Goal: Task Accomplishment & Management: Manage account settings

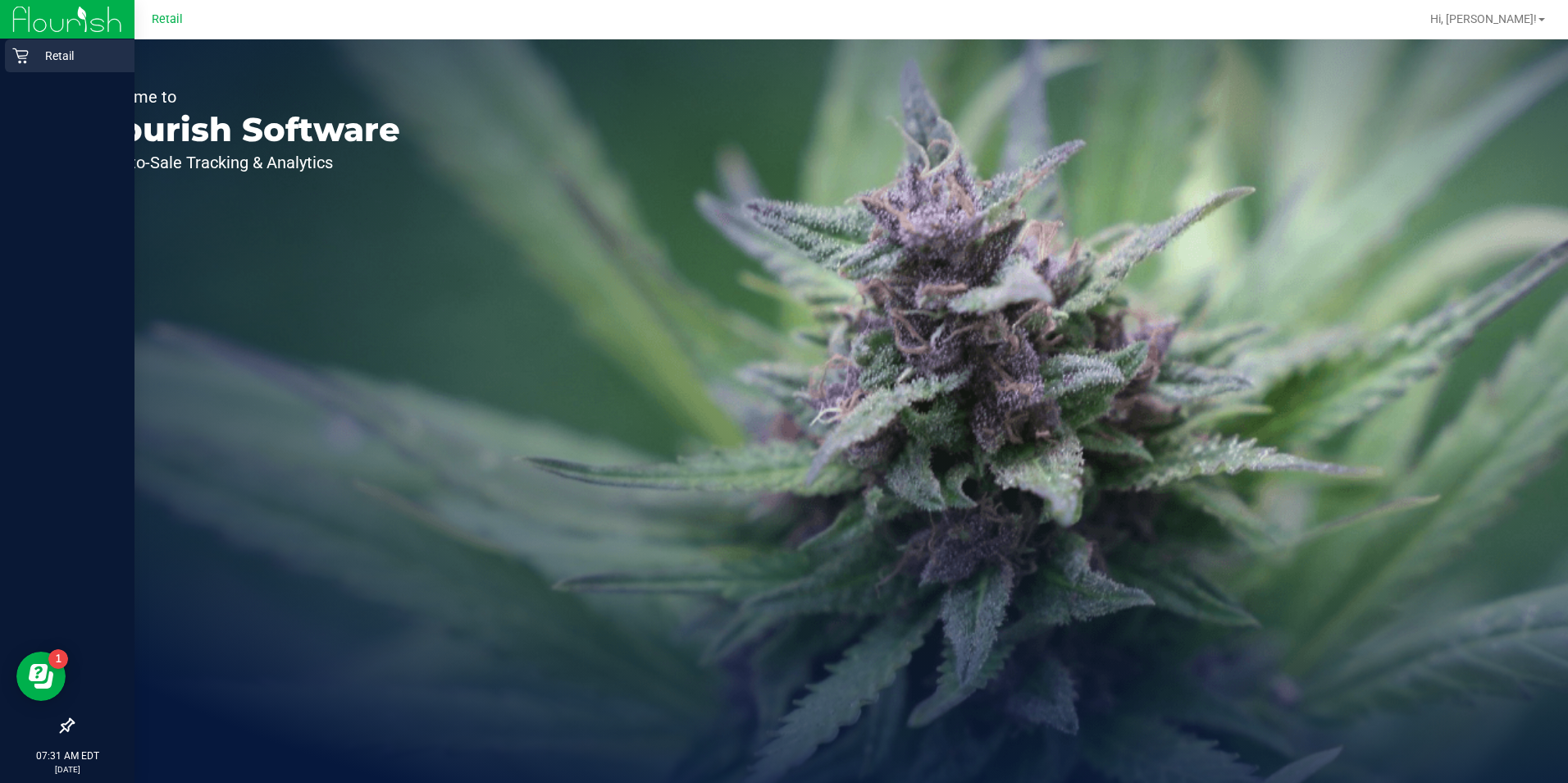
click at [26, 71] on div "Retail" at bounding box center [70, 56] width 130 height 33
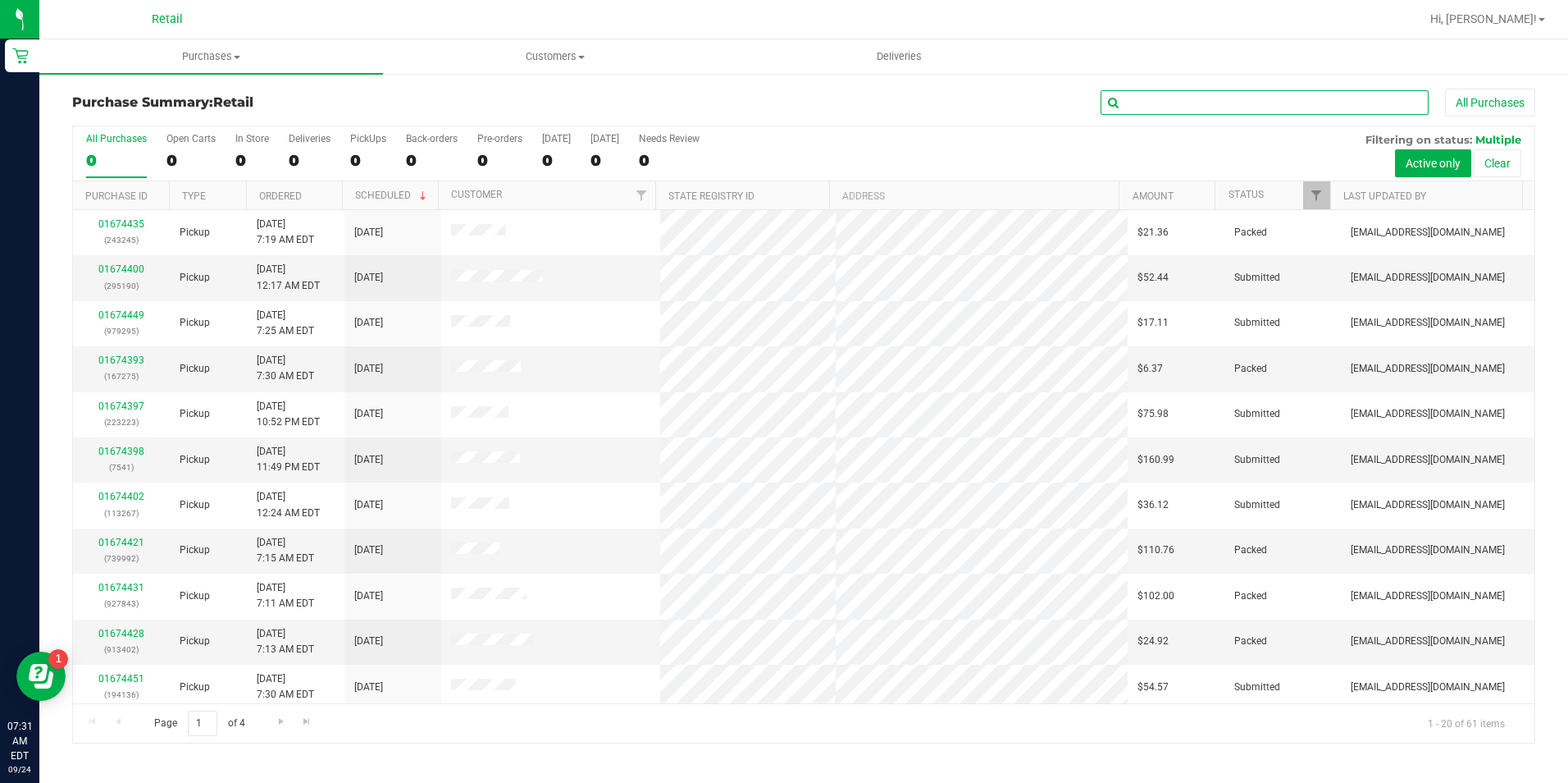
click at [1311, 104] on input "text" at bounding box center [1264, 102] width 328 height 24
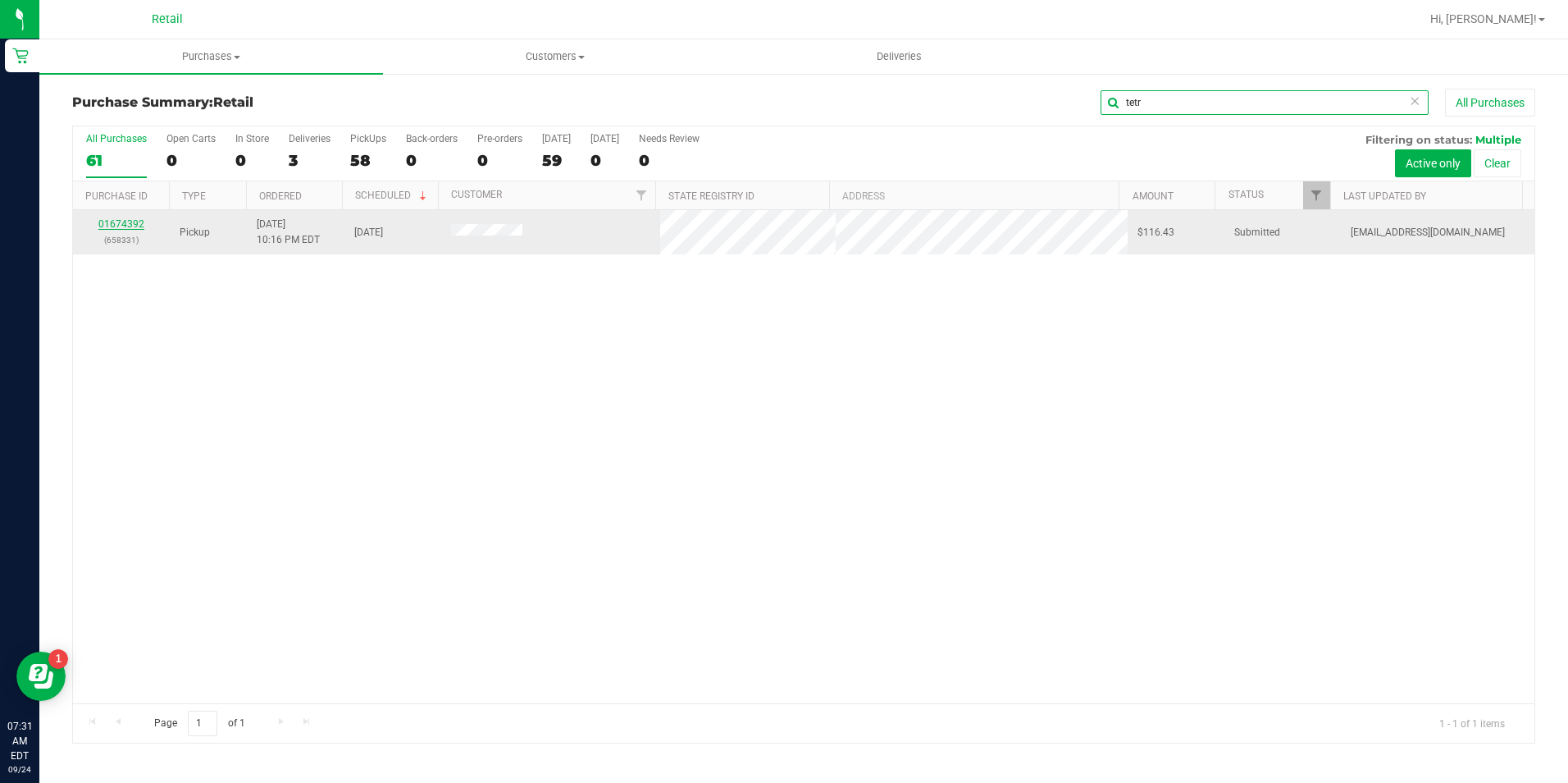
type input "tetr"
click at [107, 224] on link "01674392" at bounding box center [121, 224] width 46 height 12
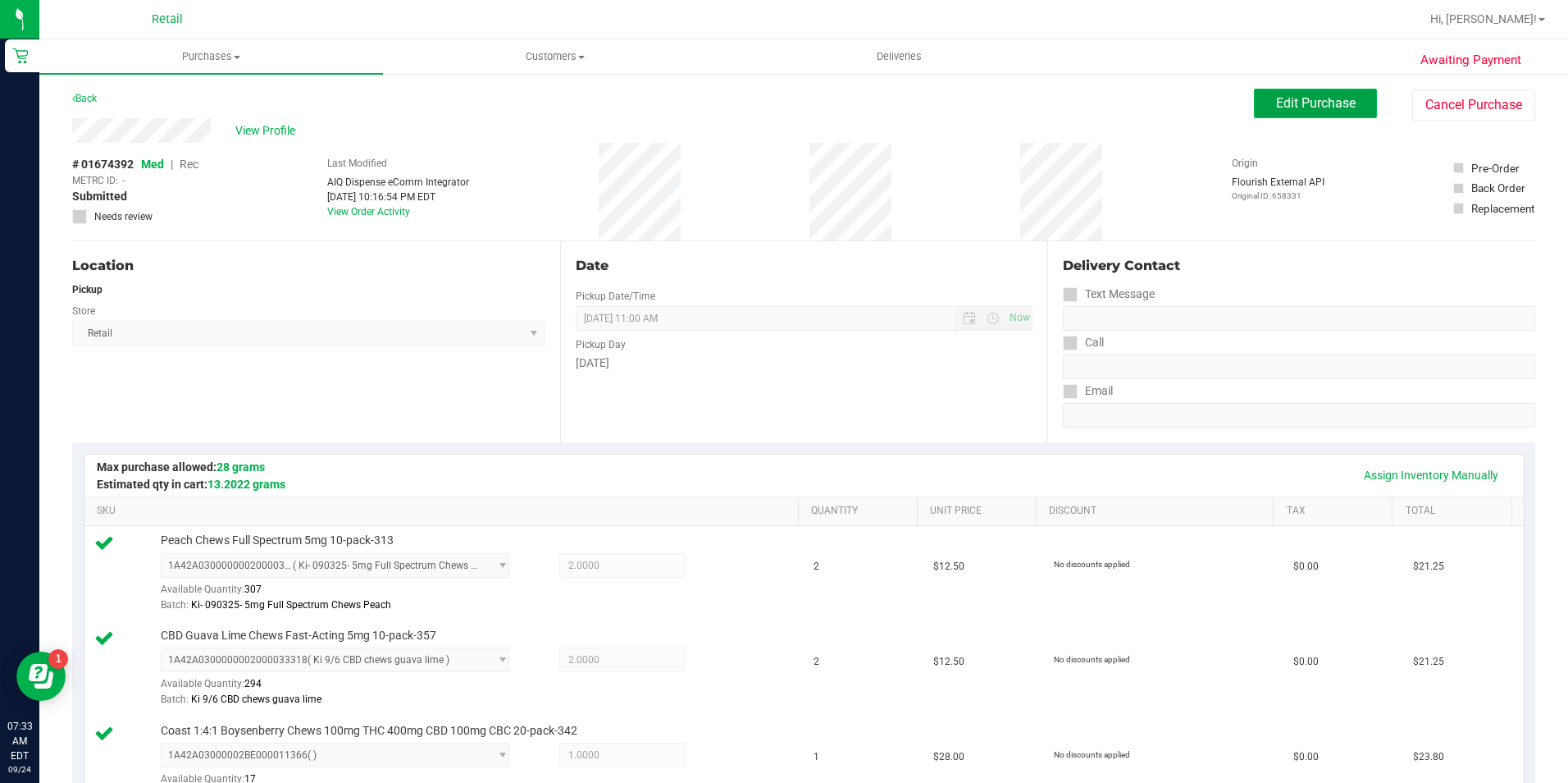
click at [1324, 101] on span "Edit Purchase" at bounding box center [1316, 103] width 79 height 15
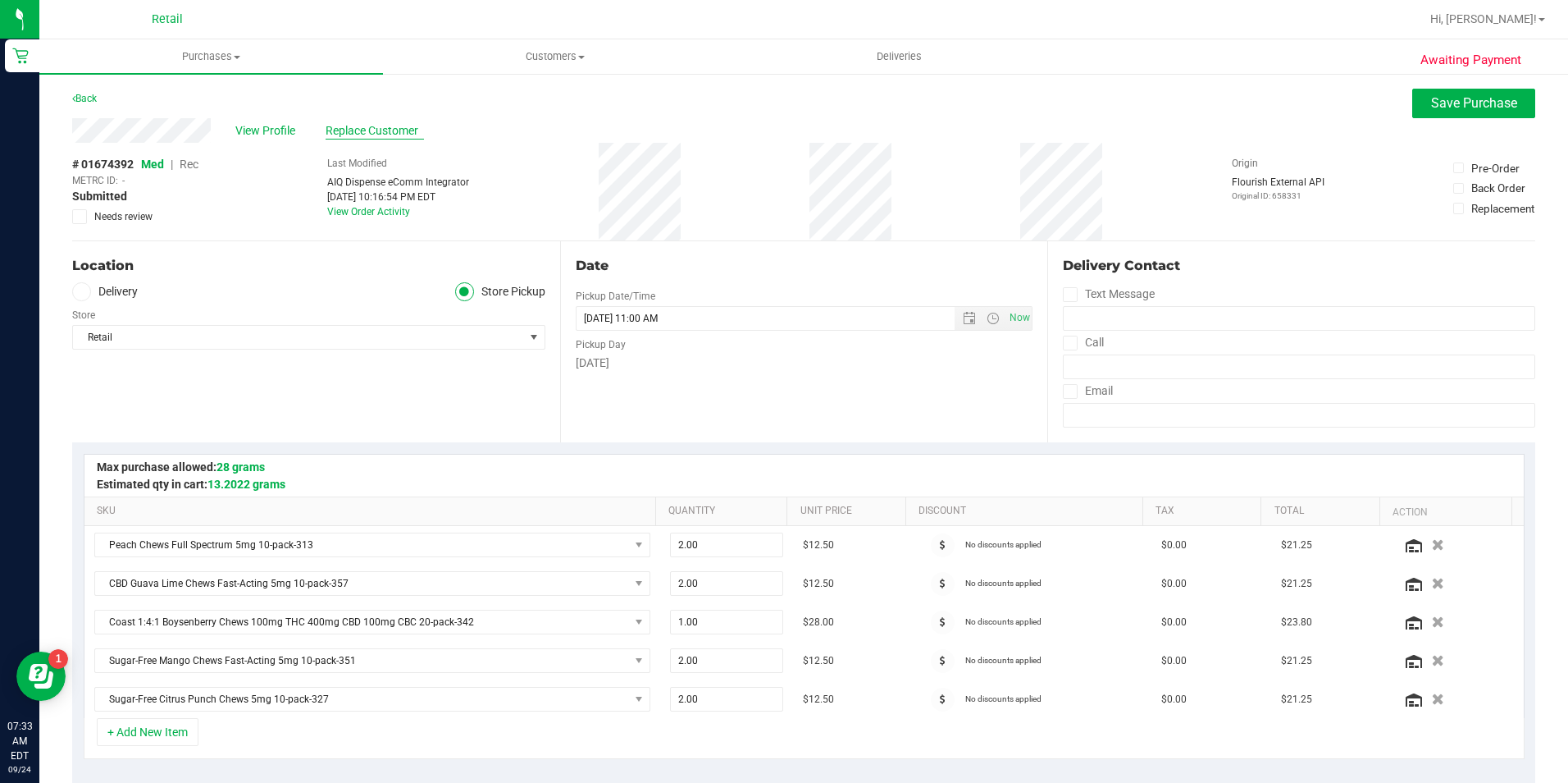
click at [358, 132] on span "Replace Customer" at bounding box center [374, 131] width 99 height 17
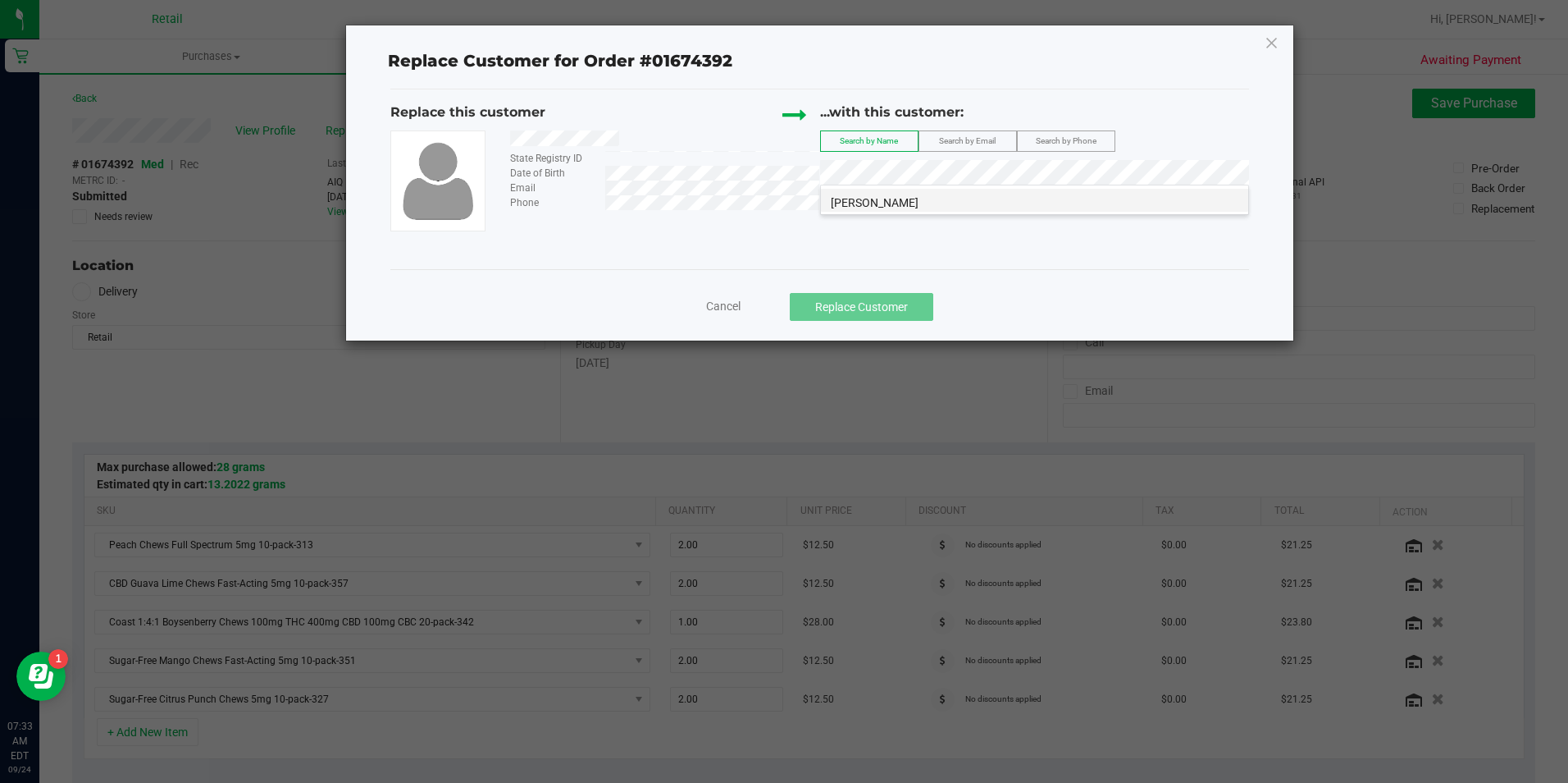
click at [866, 202] on span "[PERSON_NAME]" at bounding box center [875, 202] width 88 height 14
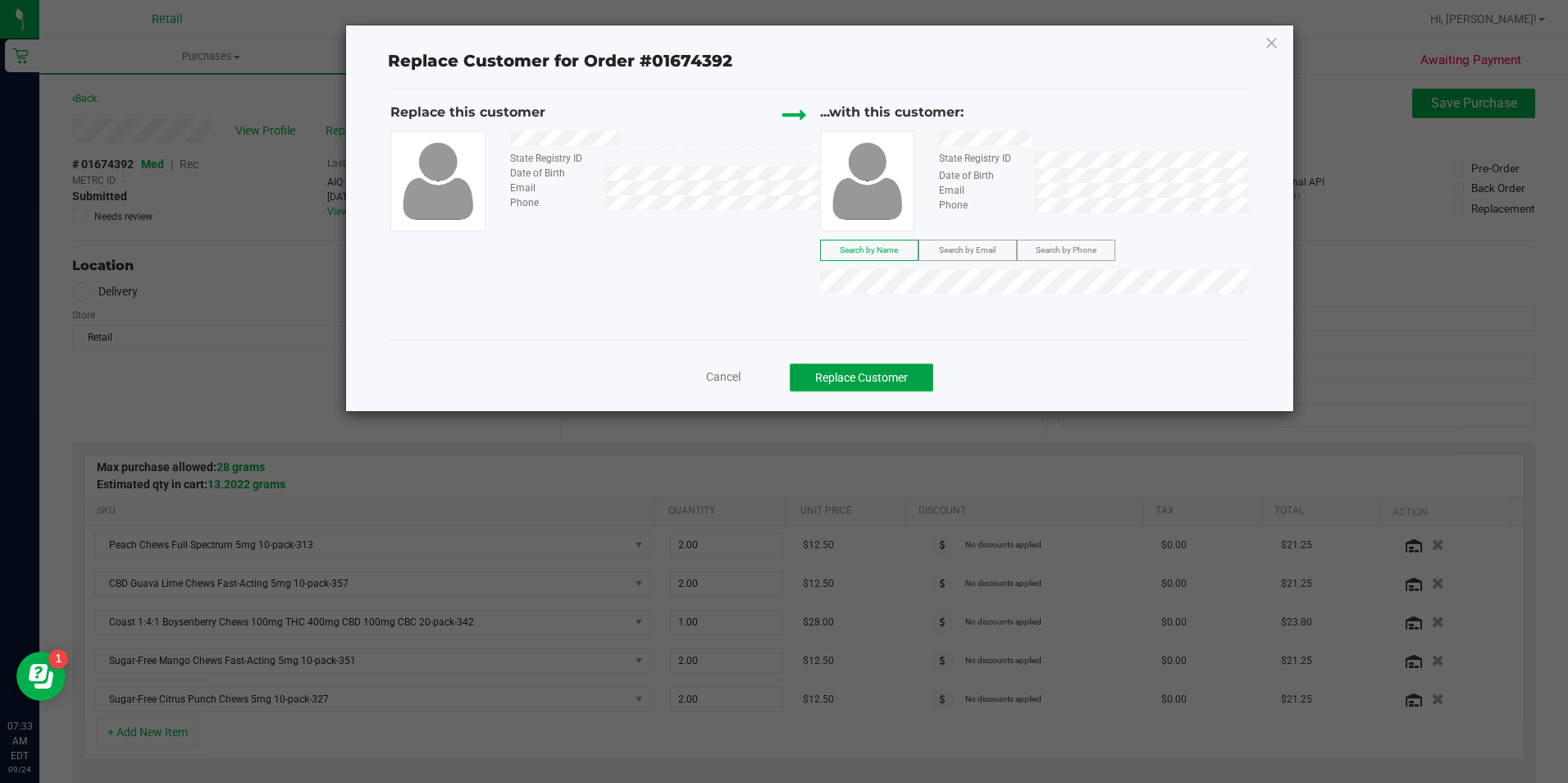
click at [916, 380] on button "Replace Customer" at bounding box center [861, 377] width 143 height 28
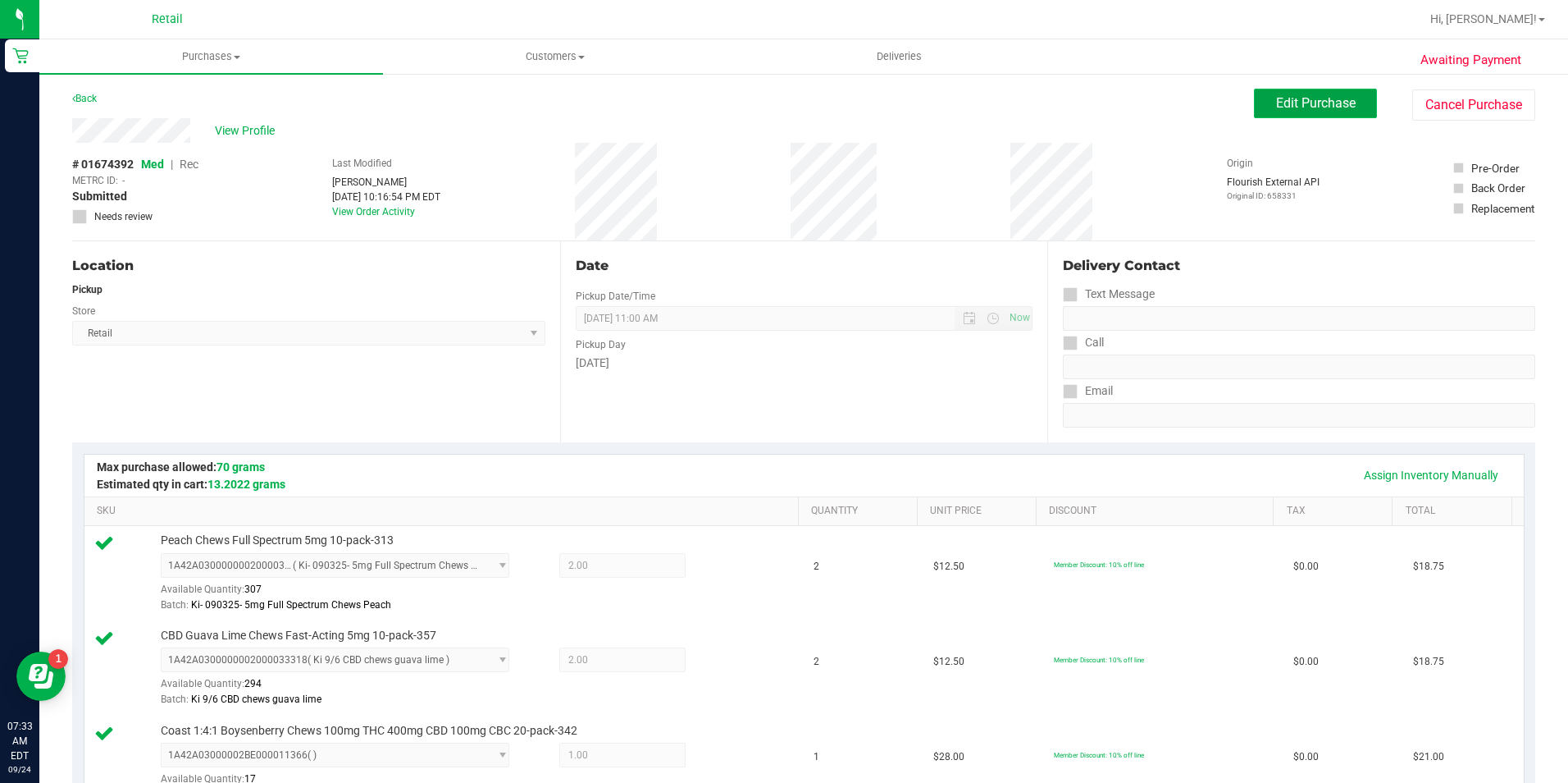
click at [1319, 109] on span "Edit Purchase" at bounding box center [1316, 103] width 79 height 15
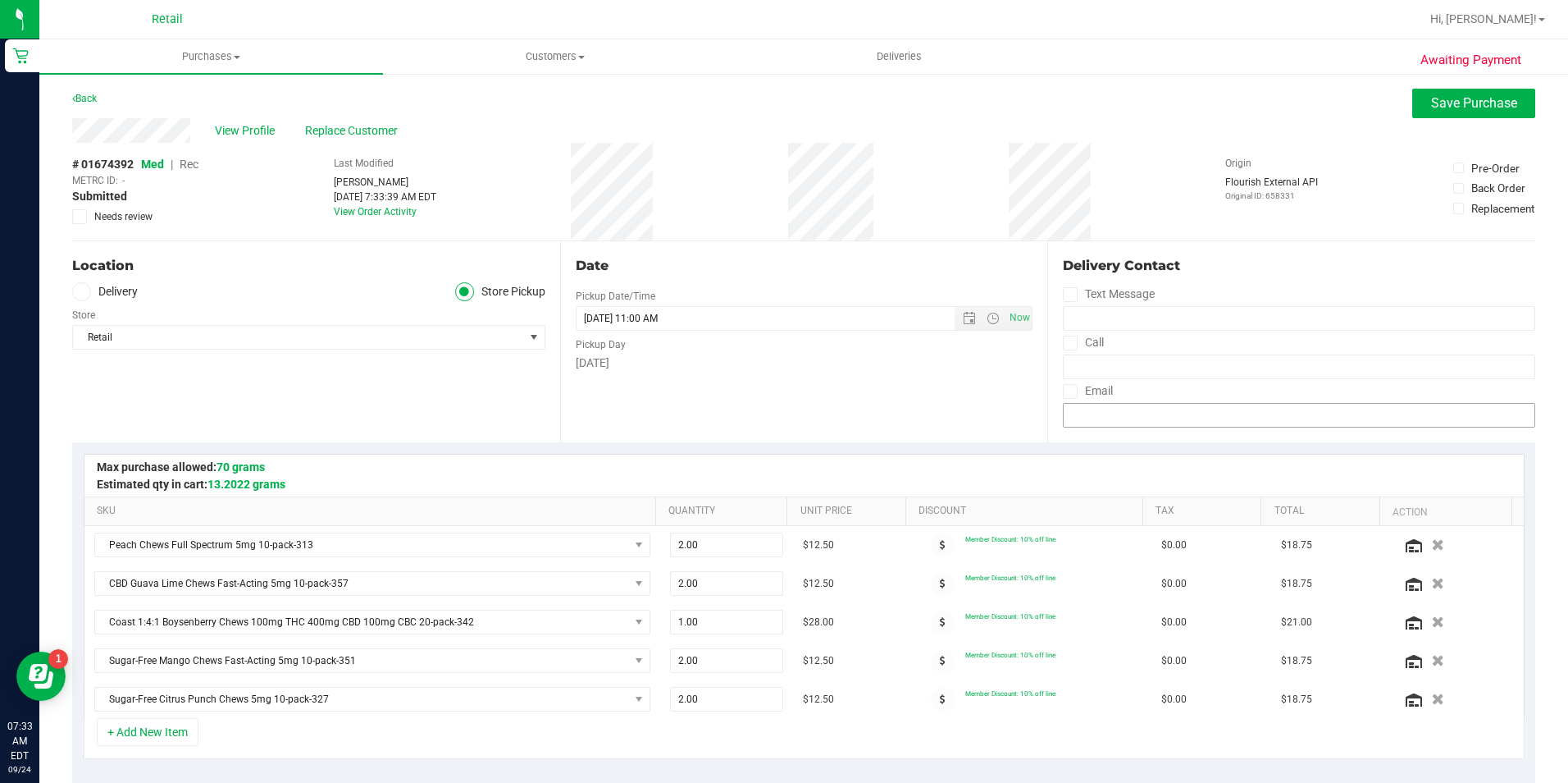
scroll to position [492, 0]
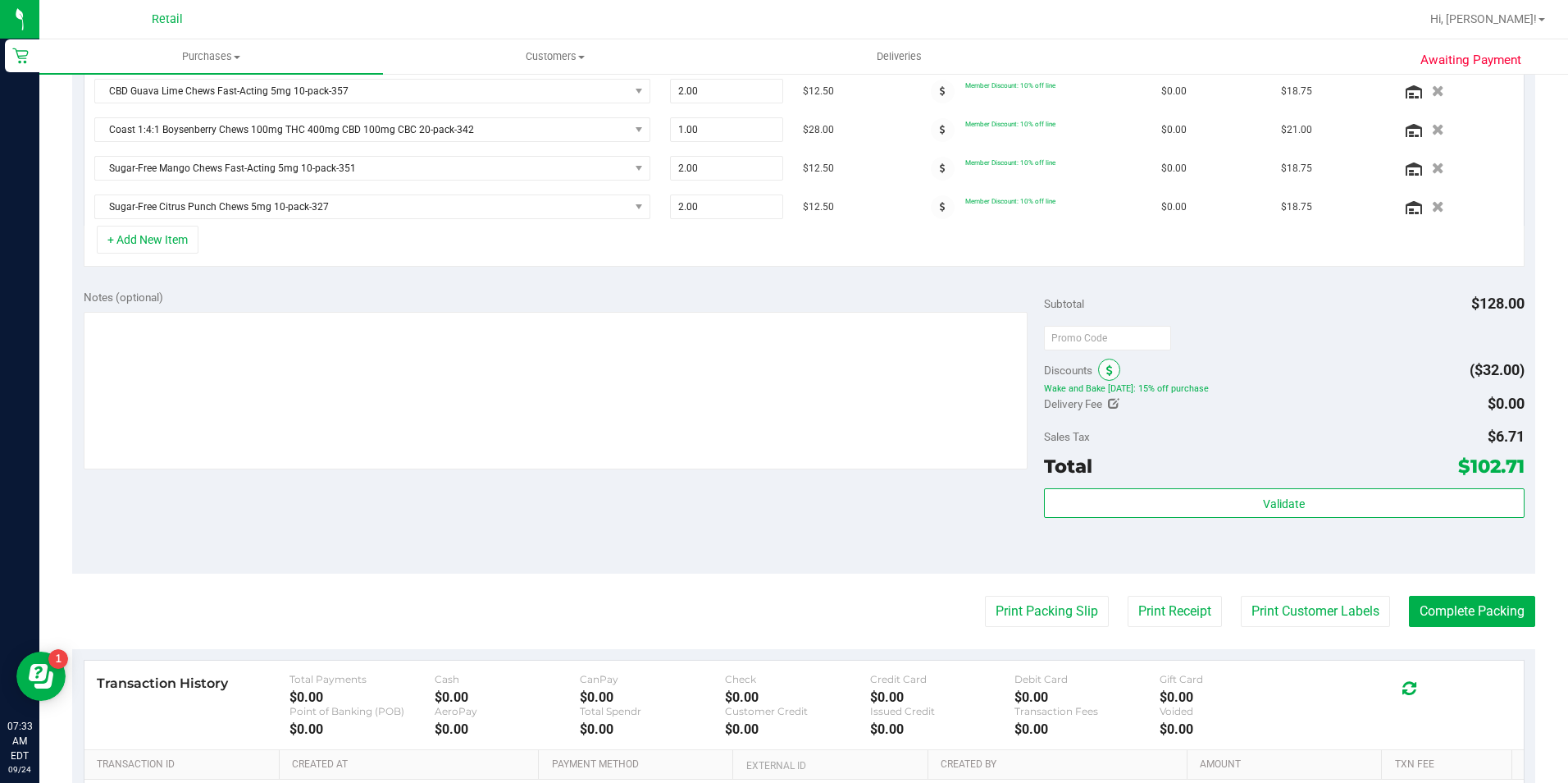
click at [1107, 372] on icon at bounding box center [1110, 371] width 7 height 12
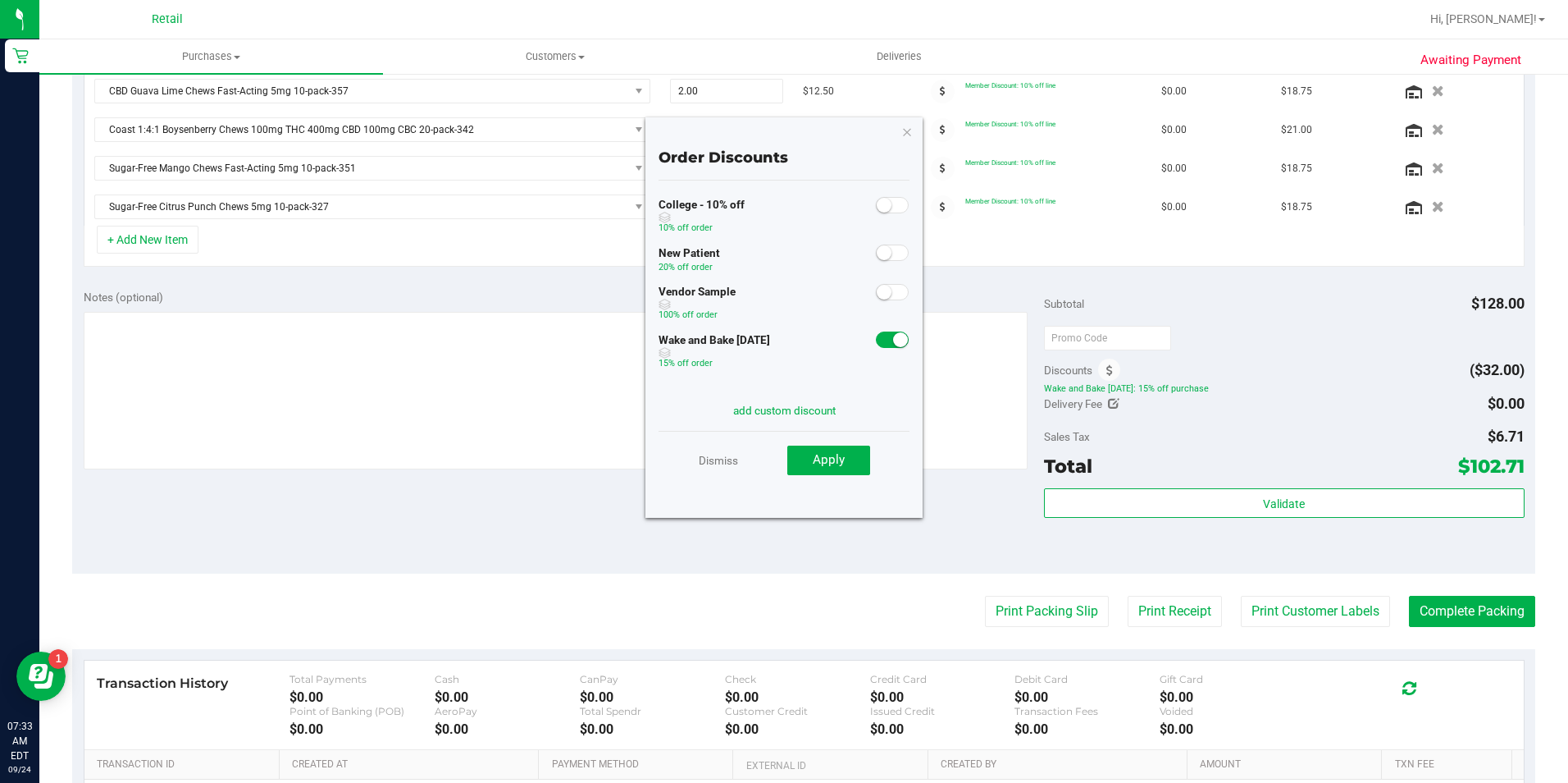
click at [893, 341] on small at bounding box center [901, 340] width 15 height 15
click at [833, 463] on span "Apply" at bounding box center [829, 460] width 32 height 15
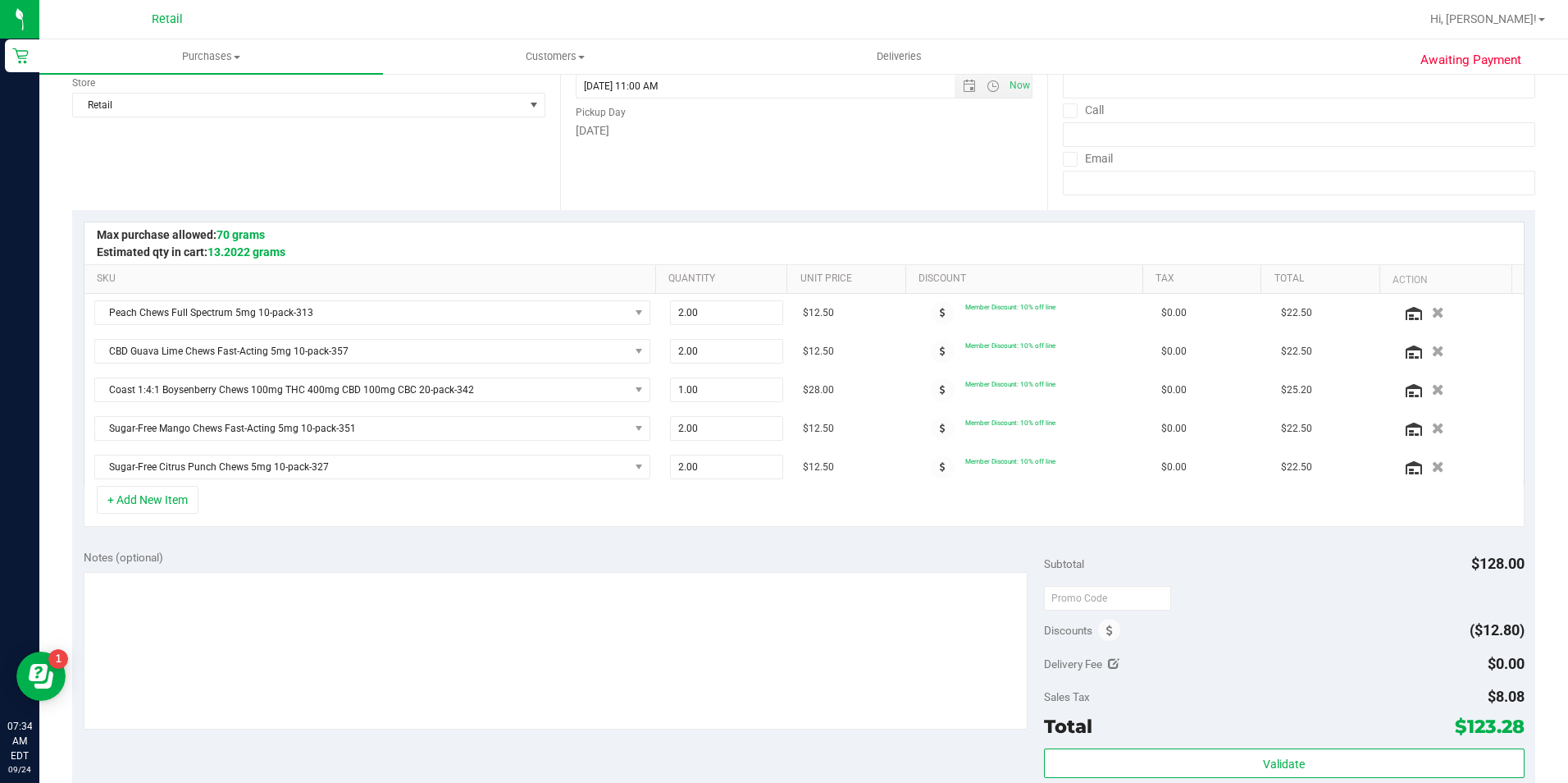
scroll to position [0, 0]
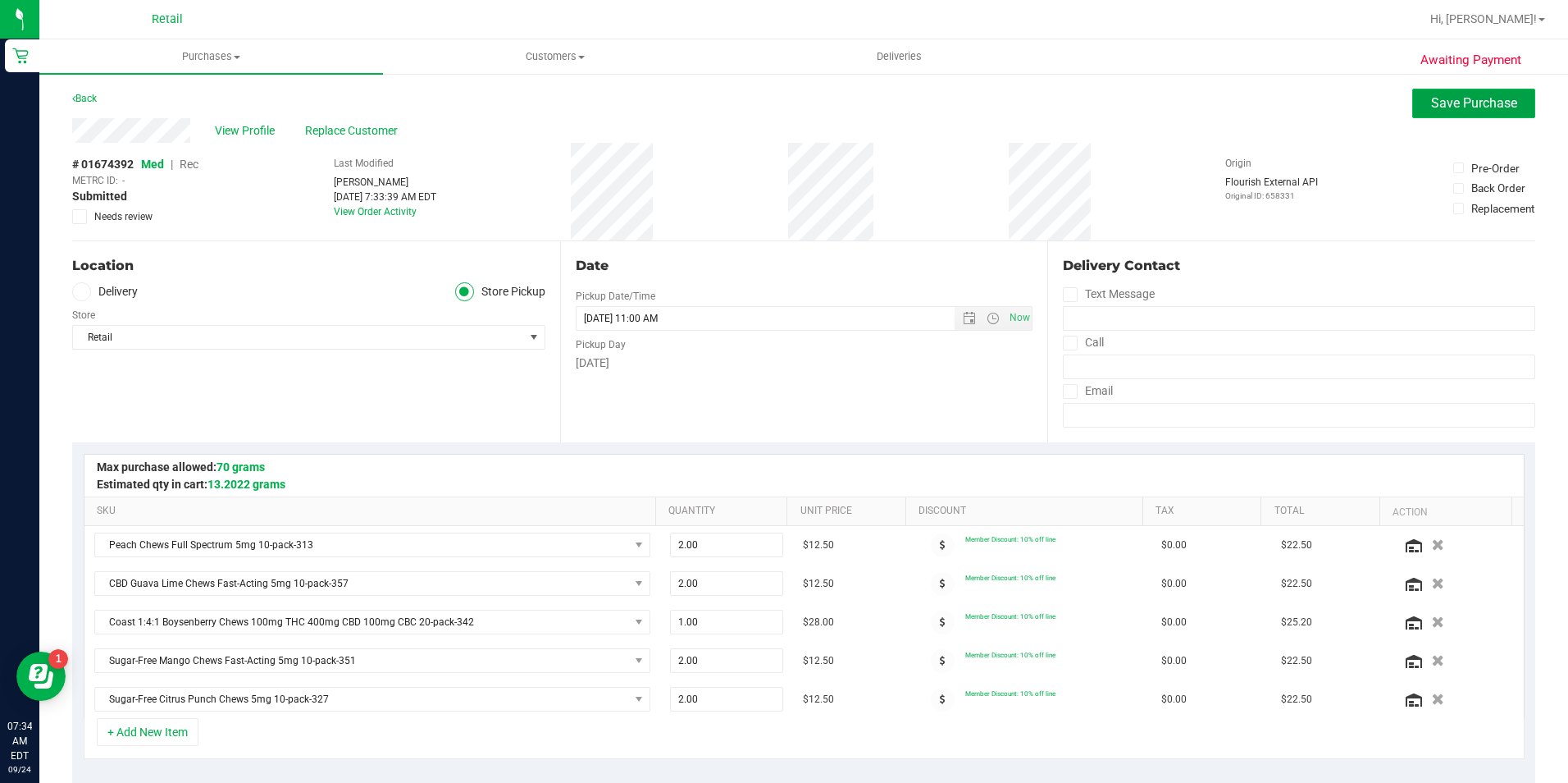
click at [1434, 104] on span "Save Purchase" at bounding box center [1474, 103] width 86 height 15
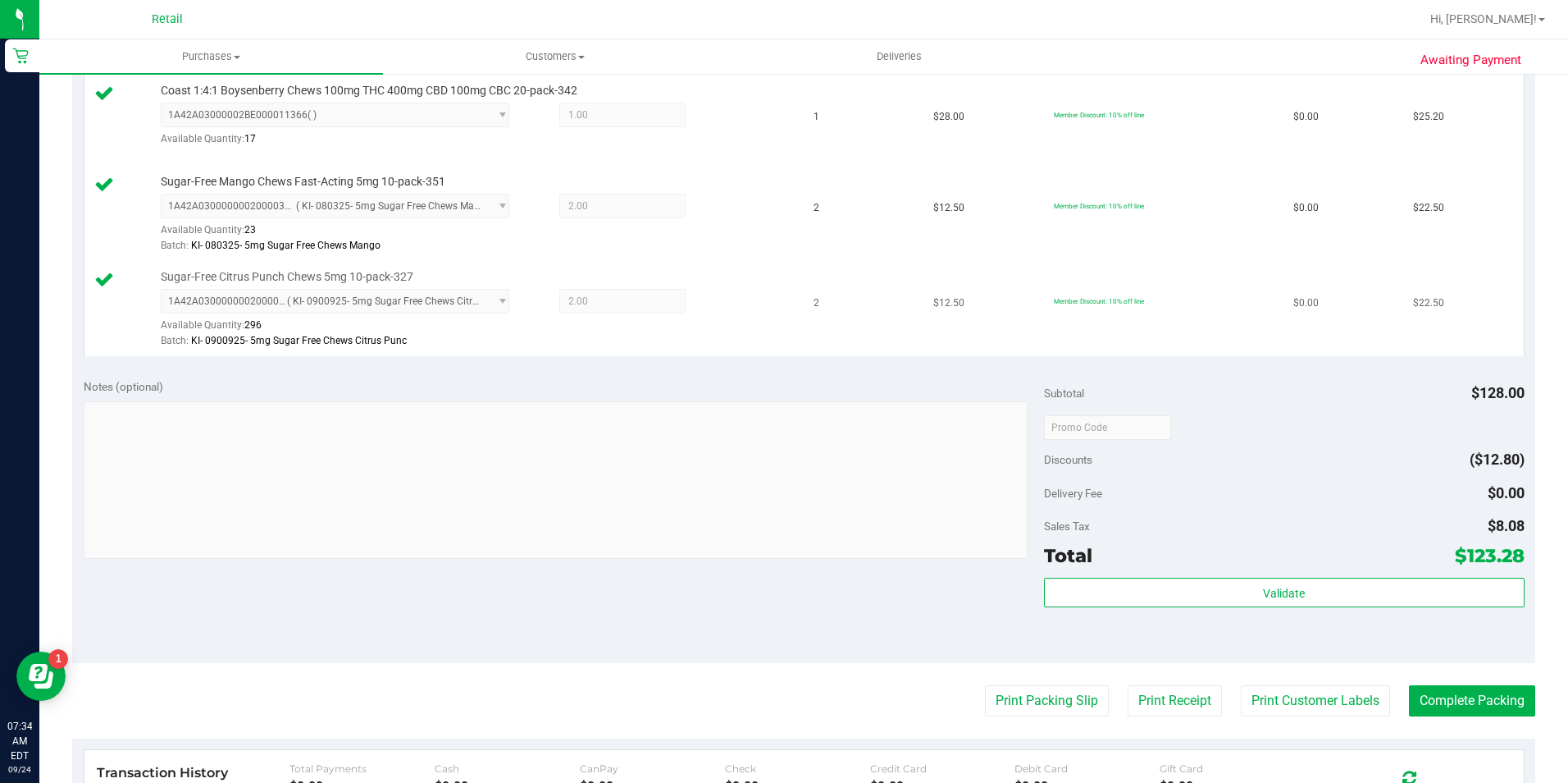
scroll to position [903, 0]
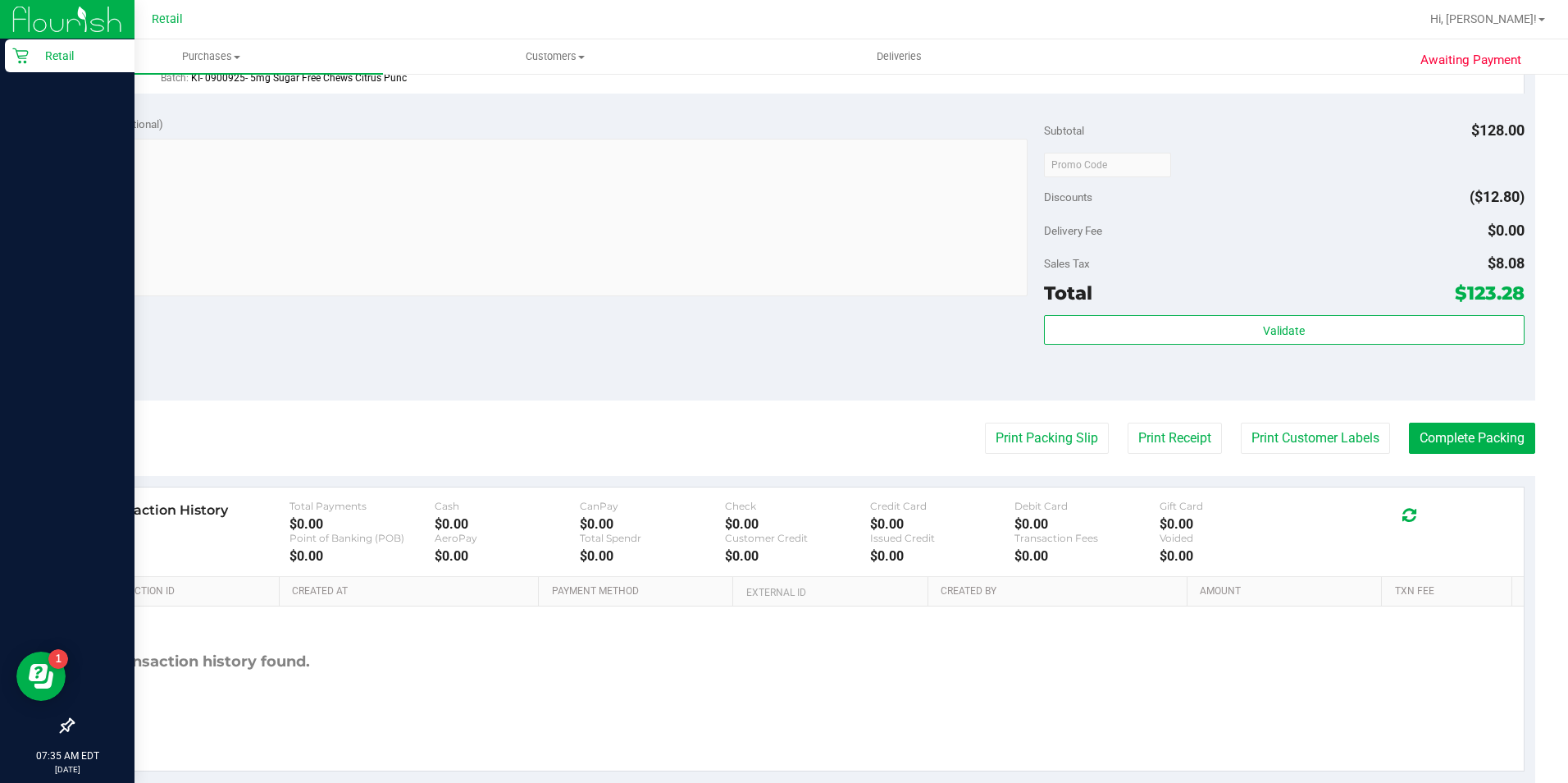
click at [30, 54] on p "Retail" at bounding box center [78, 55] width 99 height 19
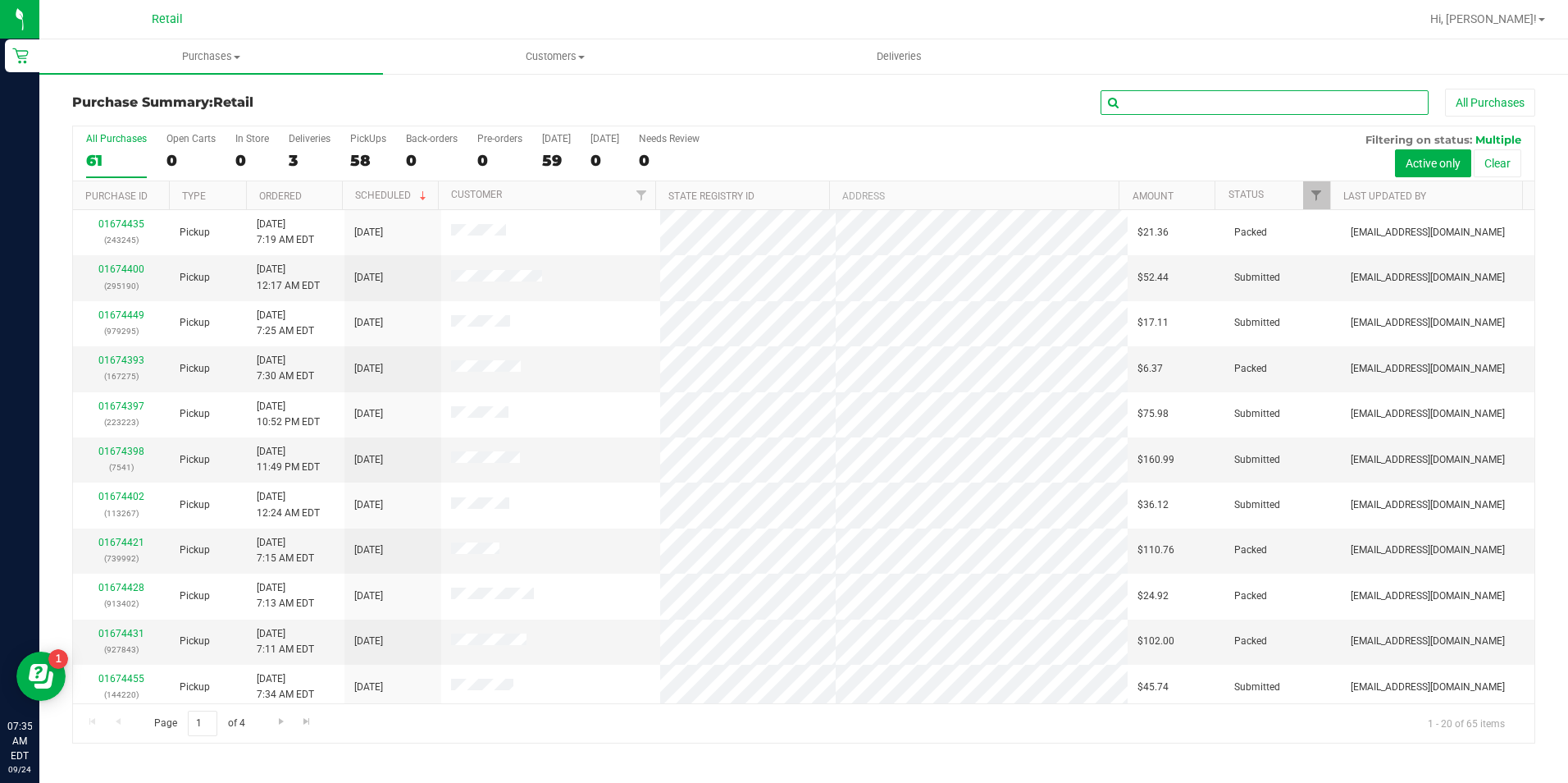
click at [1196, 101] on input "text" at bounding box center [1264, 102] width 328 height 24
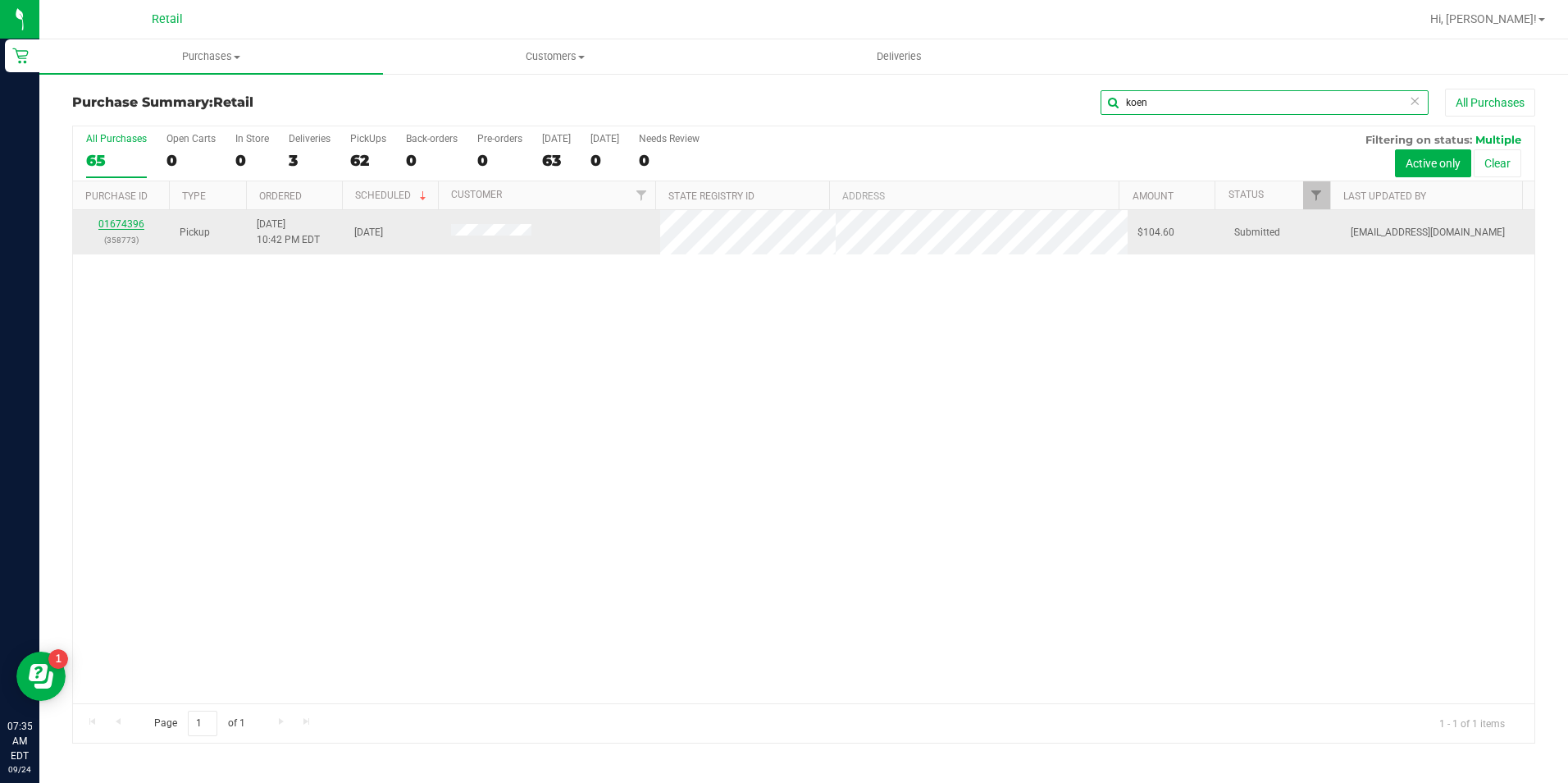
type input "koen"
click at [139, 227] on link "01674396" at bounding box center [121, 224] width 46 height 12
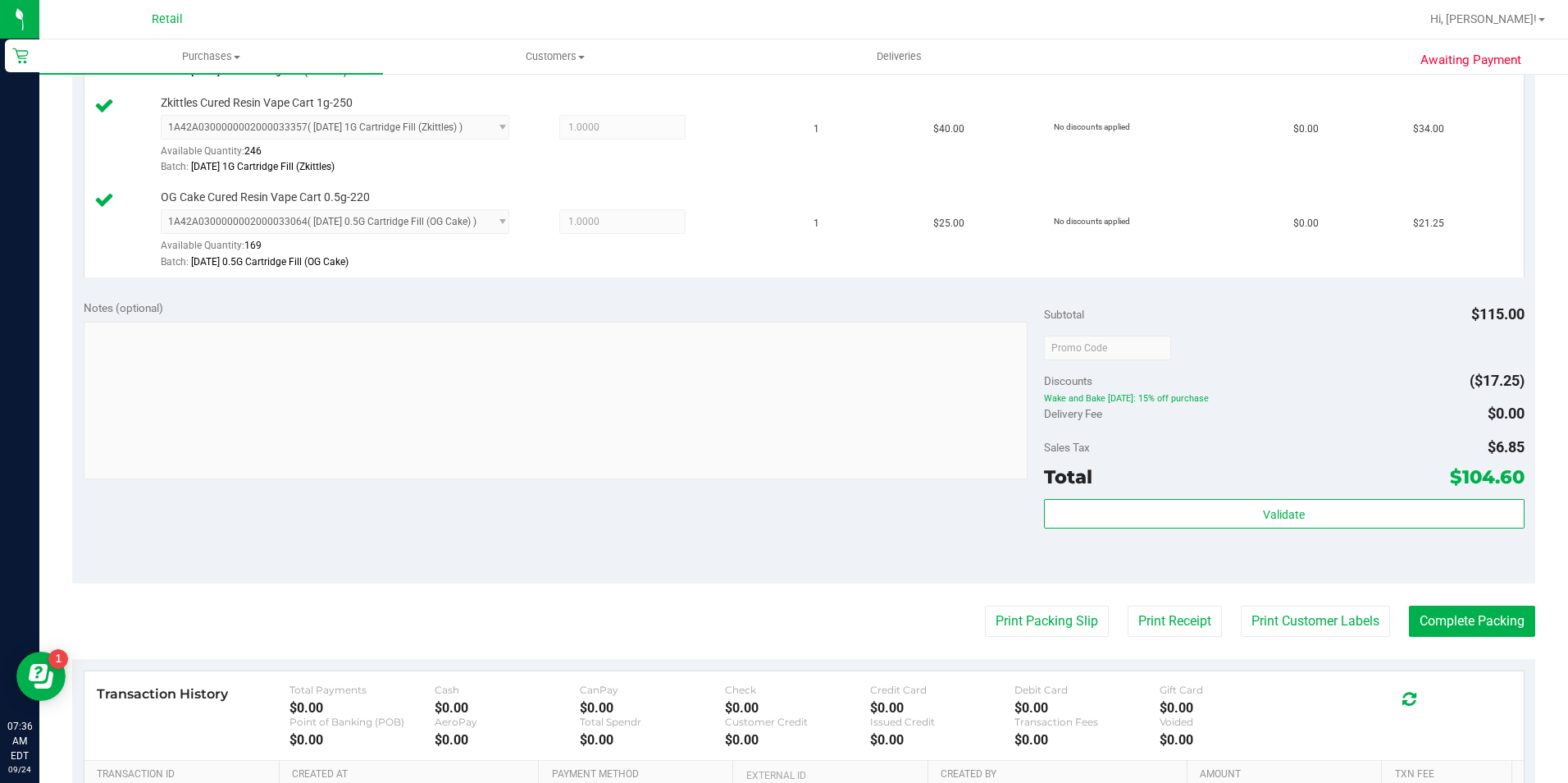
scroll to position [656, 0]
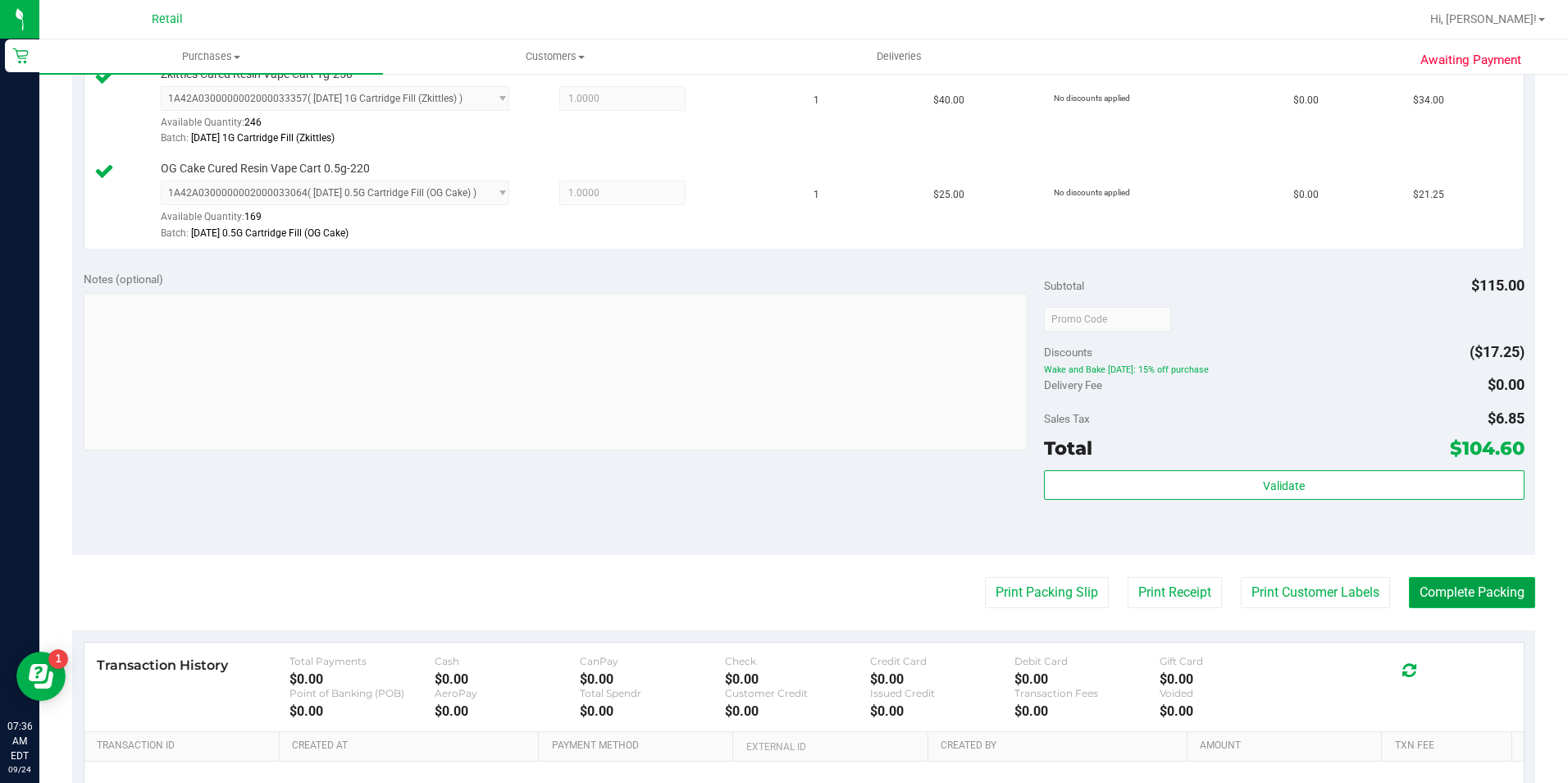
click at [1423, 595] on button "Complete Packing" at bounding box center [1473, 592] width 127 height 31
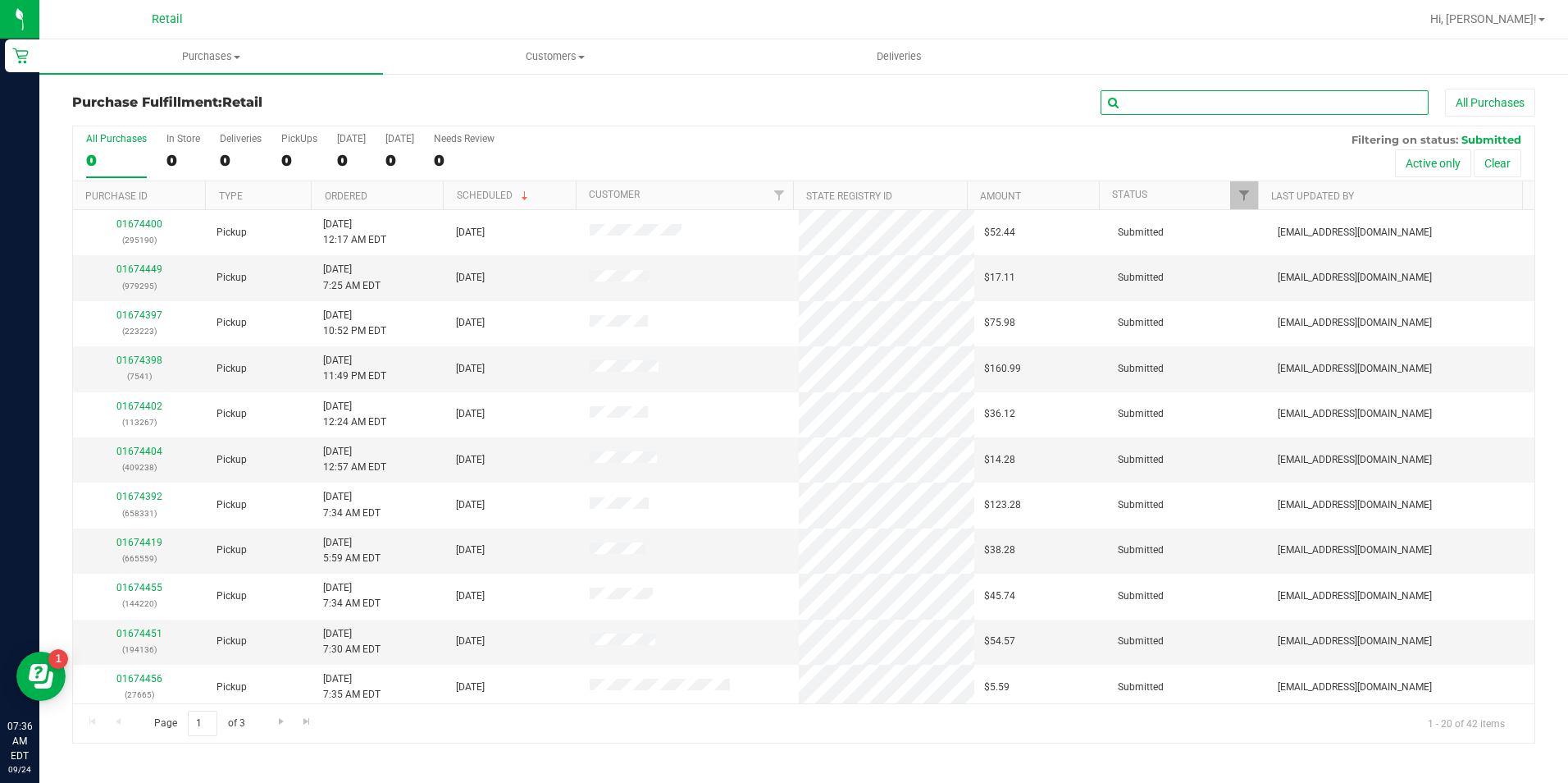
click at [1168, 102] on input "text" at bounding box center [1264, 102] width 328 height 24
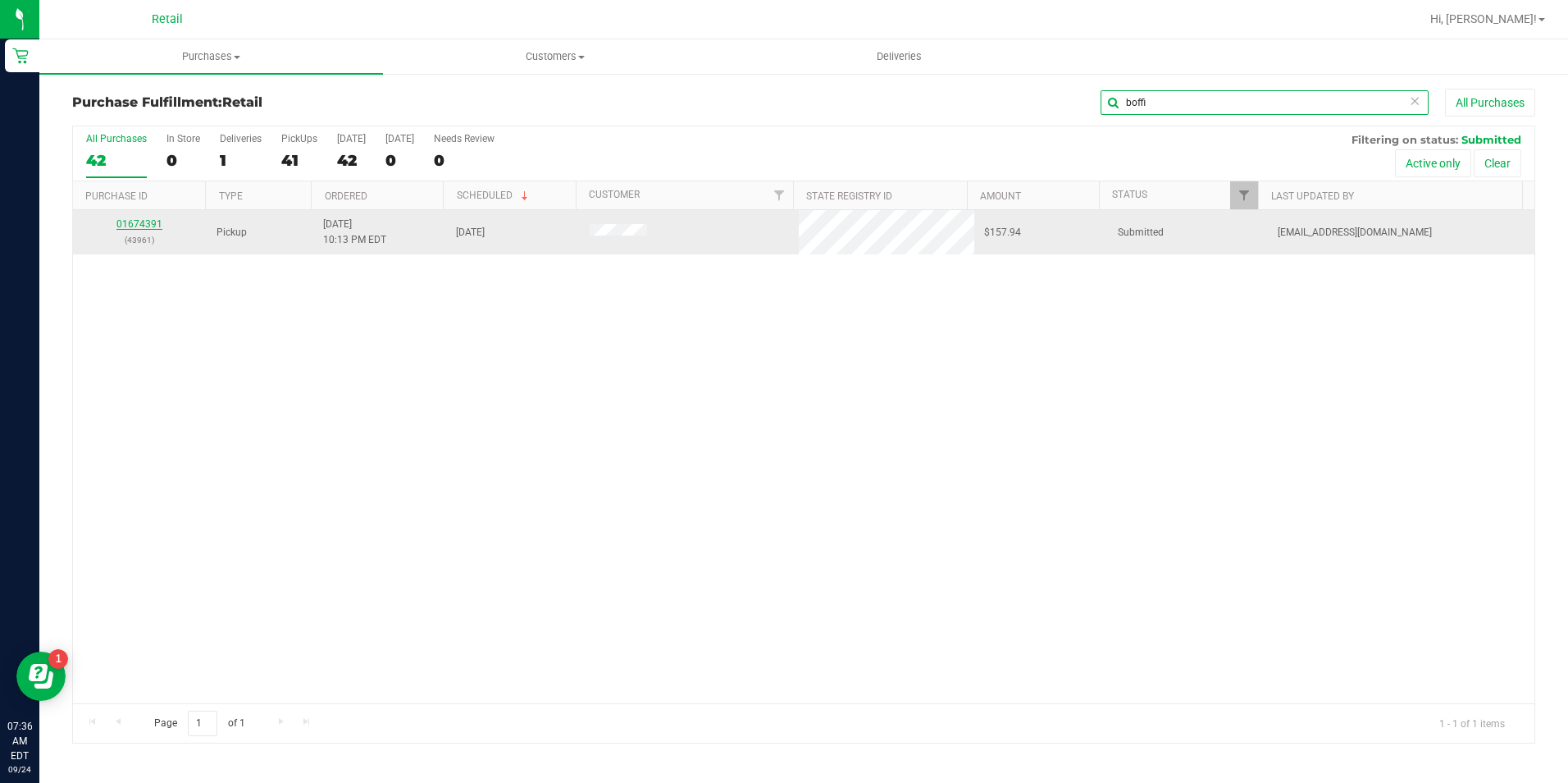
type input "boffi"
click at [150, 219] on link "01674391" at bounding box center [139, 224] width 46 height 12
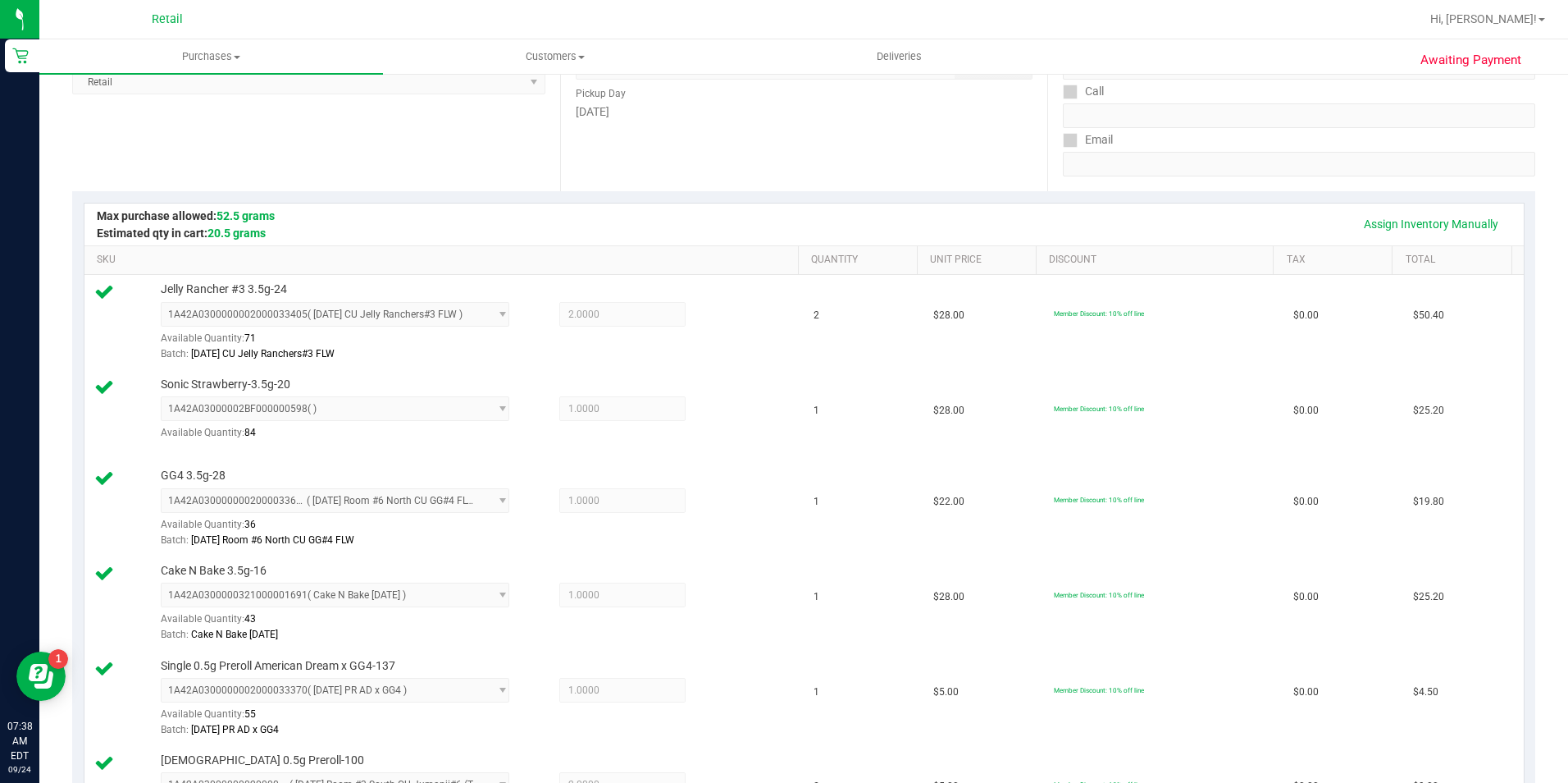
scroll to position [164, 0]
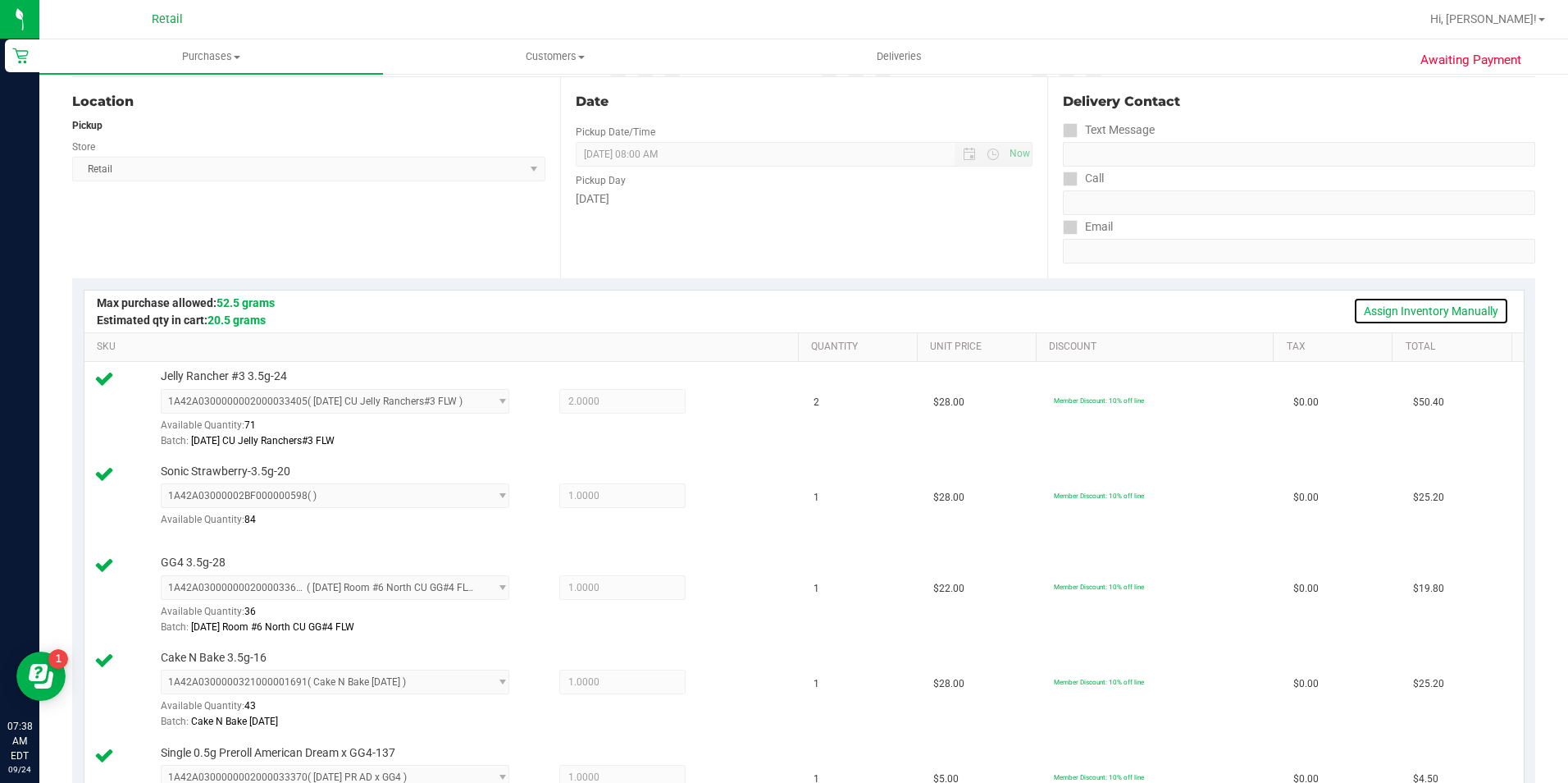
click at [1421, 309] on link "Assign Inventory Manually" at bounding box center [1431, 310] width 156 height 28
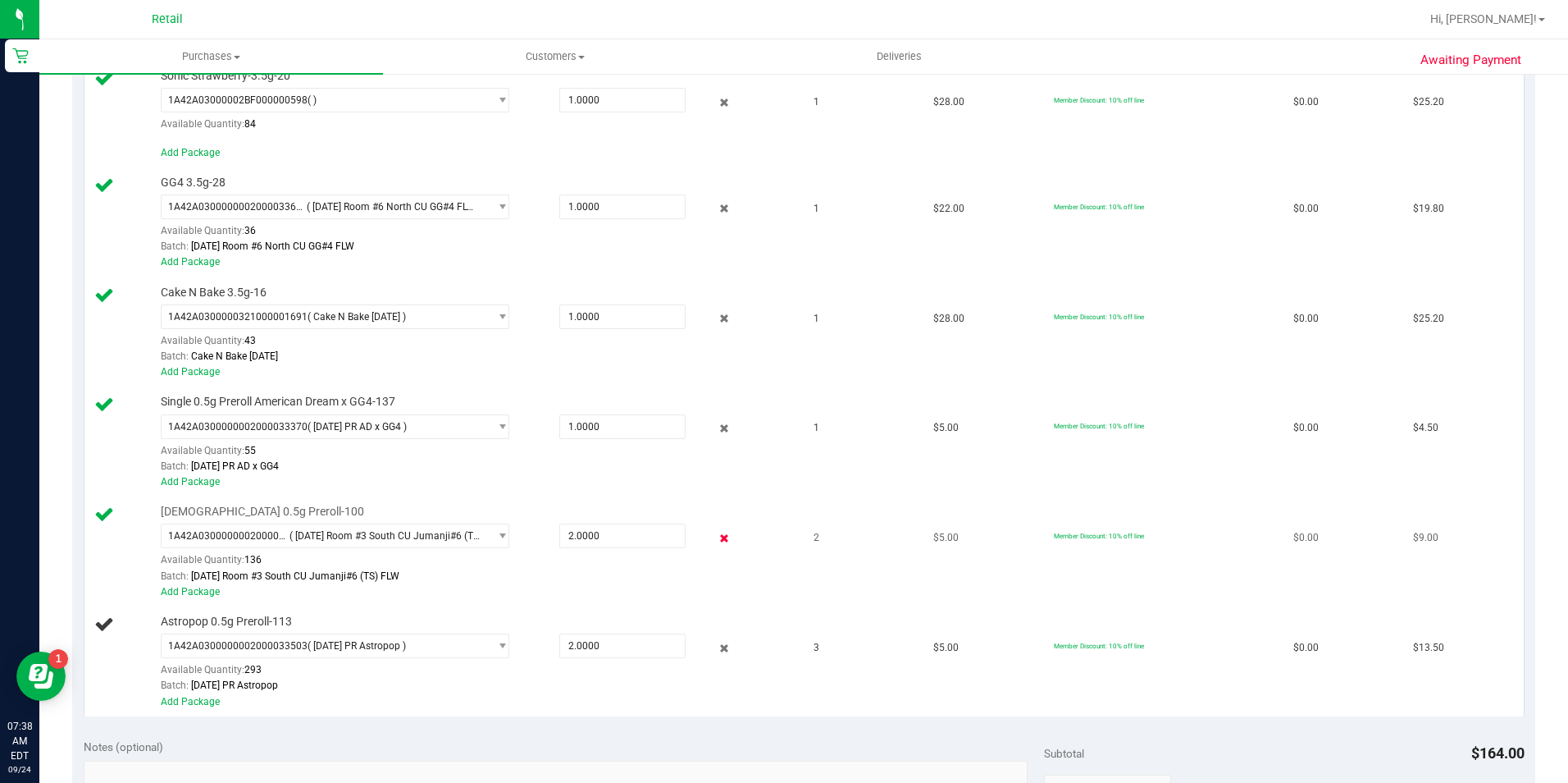
scroll to position [820, 0]
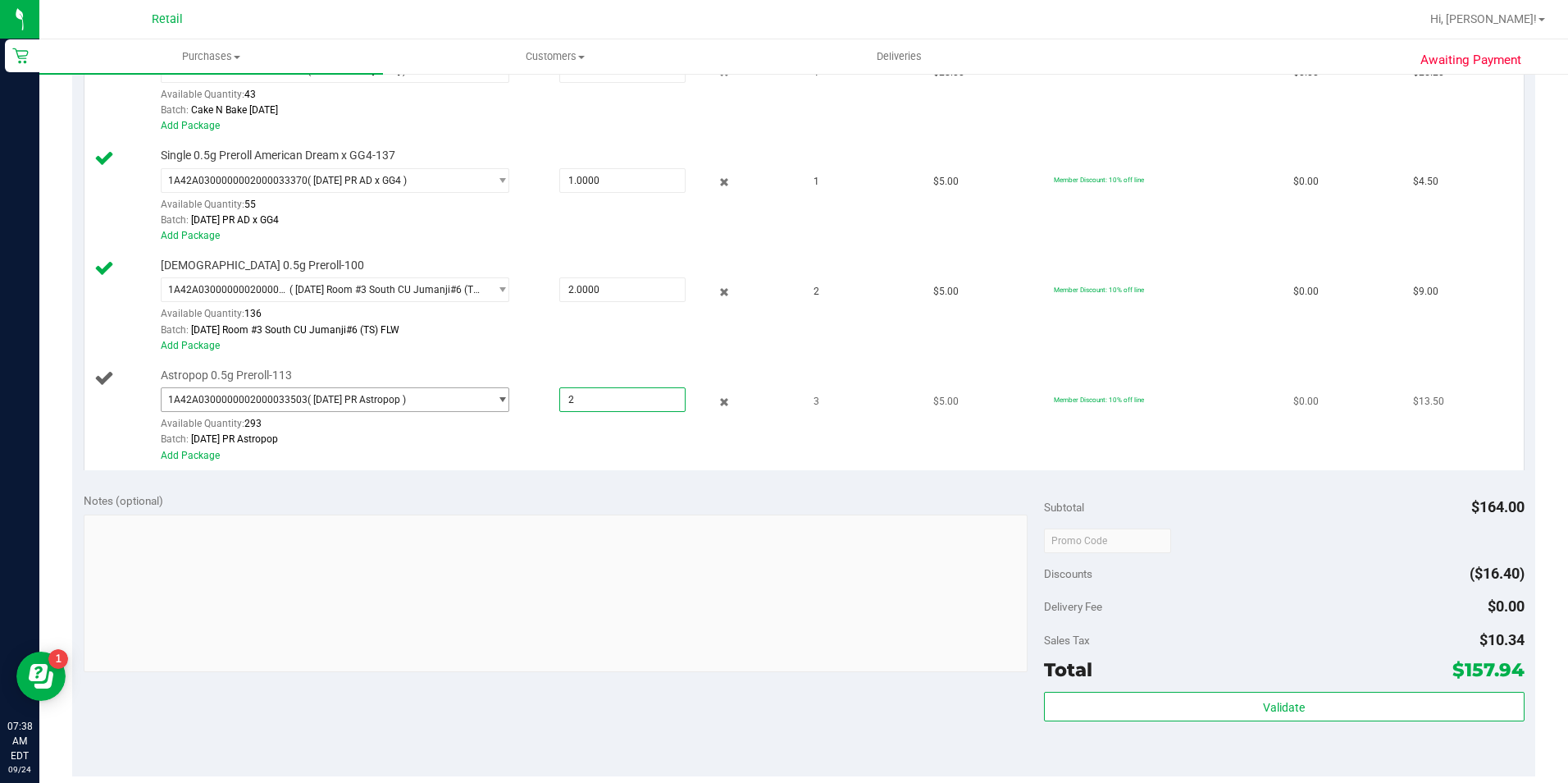
drag, startPoint x: 618, startPoint y: 405, endPoint x: 432, endPoint y: 402, distance: 186.0
click at [432, 387] on div "1A42A0300000002000033503 ( [DATE] PR Astropop ) 1A42A0300000002000033503 Availa…" at bounding box center [476, 387] width 630 height 0
type input "3"
type input "3.0000"
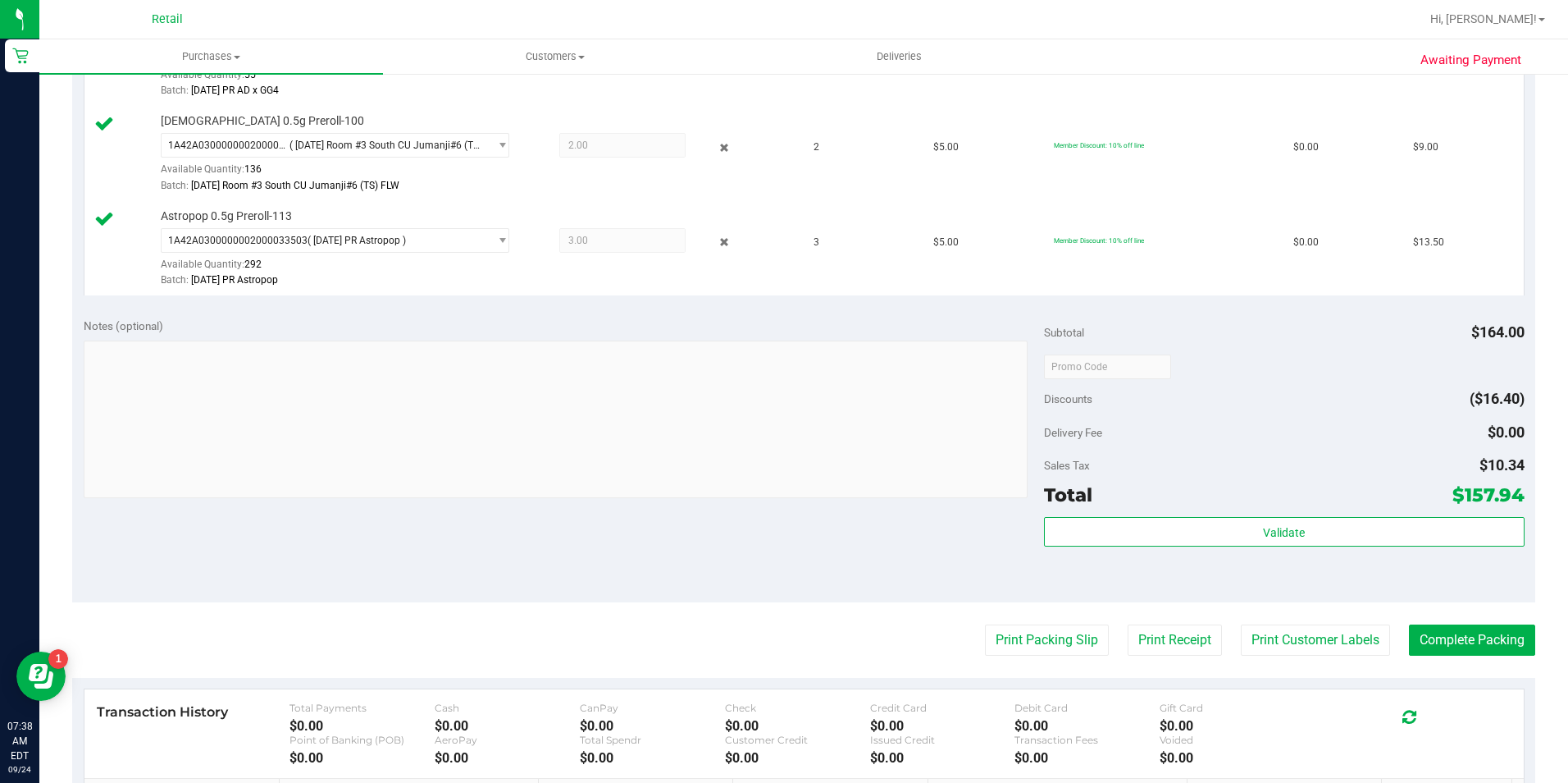
scroll to position [1066, 0]
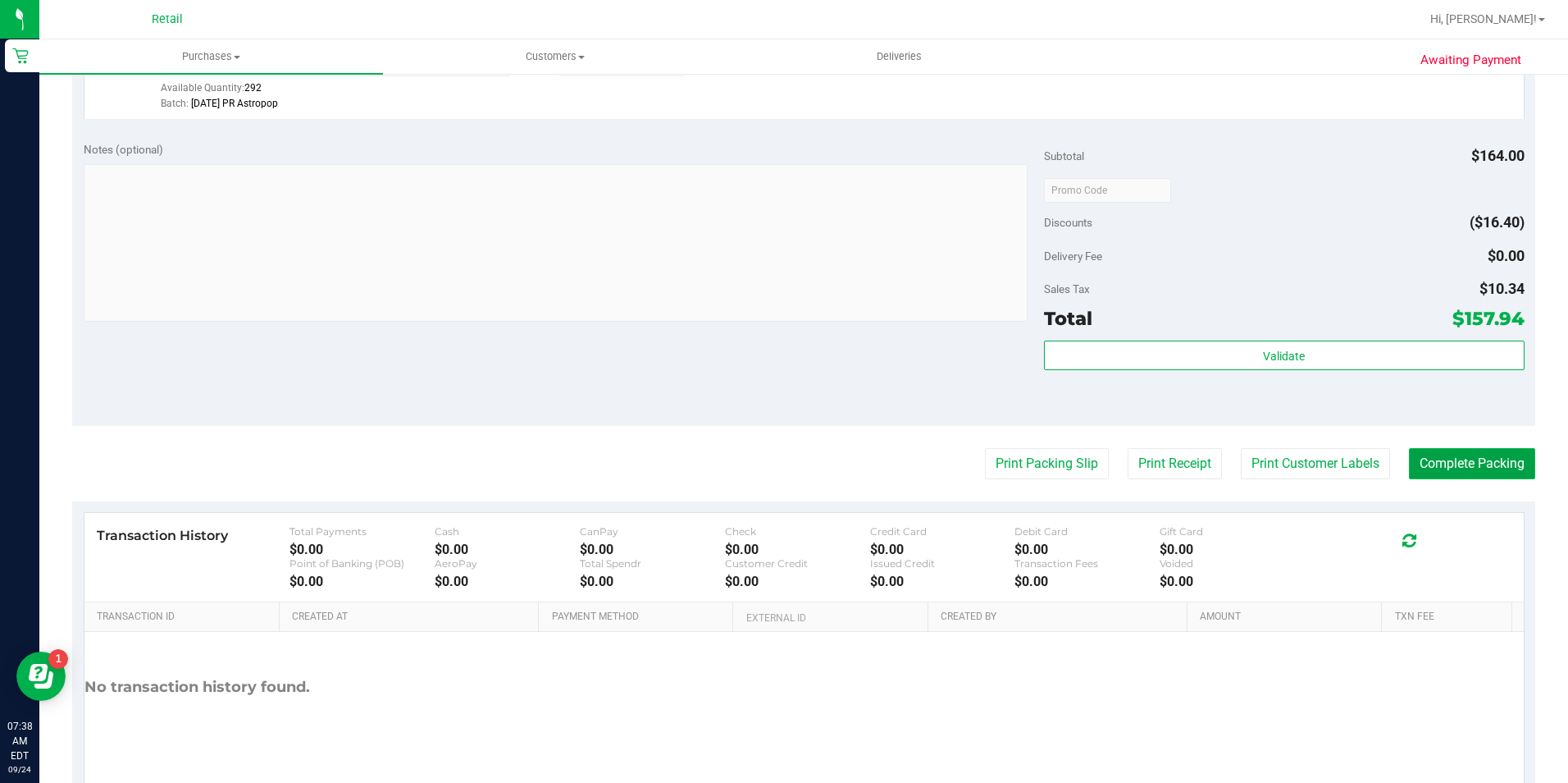
click at [1494, 456] on button "Complete Packing" at bounding box center [1473, 463] width 127 height 31
